Goal: Find specific page/section: Find specific page/section

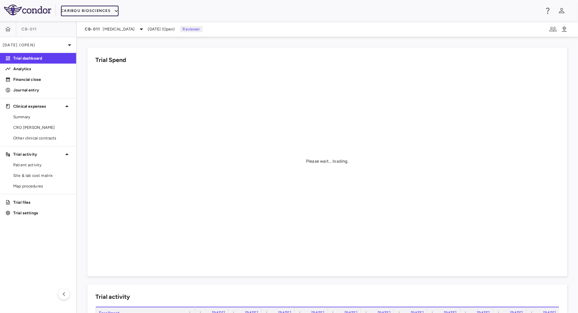
click at [114, 10] on icon "button" at bounding box center [116, 11] width 6 height 6
click at [89, 33] on li "Caribou Biosciences" at bounding box center [86, 33] width 51 height 10
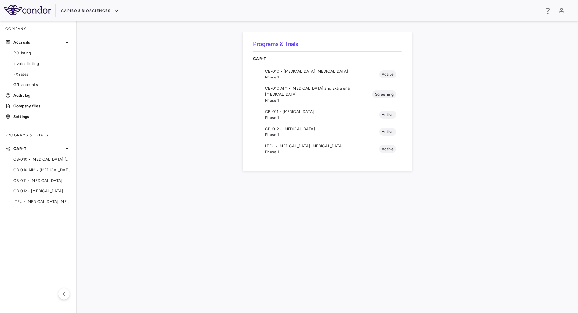
click at [273, 72] on span "CB-010 • B Cell Non-Hodgkin's Lymphoma" at bounding box center [322, 71] width 114 height 6
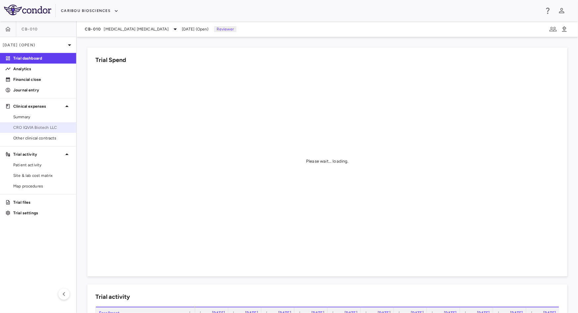
click at [33, 126] on span "CRO IQVIA Biotech LLC" at bounding box center [42, 128] width 58 height 6
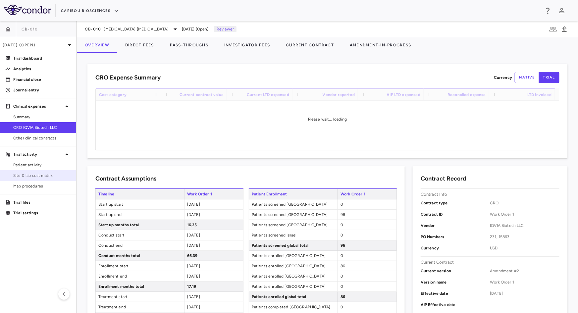
click at [37, 176] on span "Site & lab cost matrix" at bounding box center [42, 176] width 58 height 6
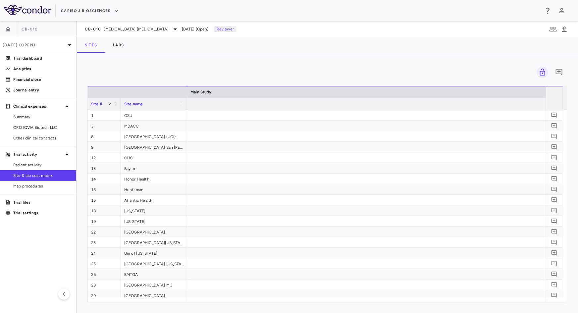
scroll to position [0, 3773]
